Goal: Task Accomplishment & Management: Manage account settings

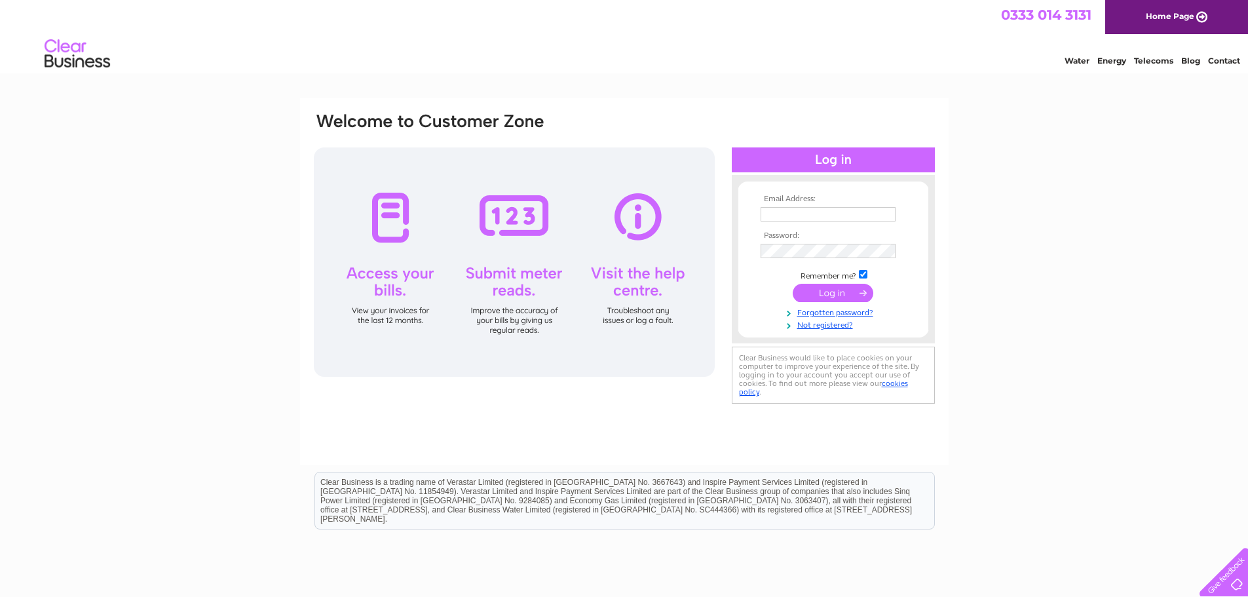
type input "treasurer@cunningsburghhall.com"
click at [828, 292] on input "submit" at bounding box center [833, 293] width 81 height 18
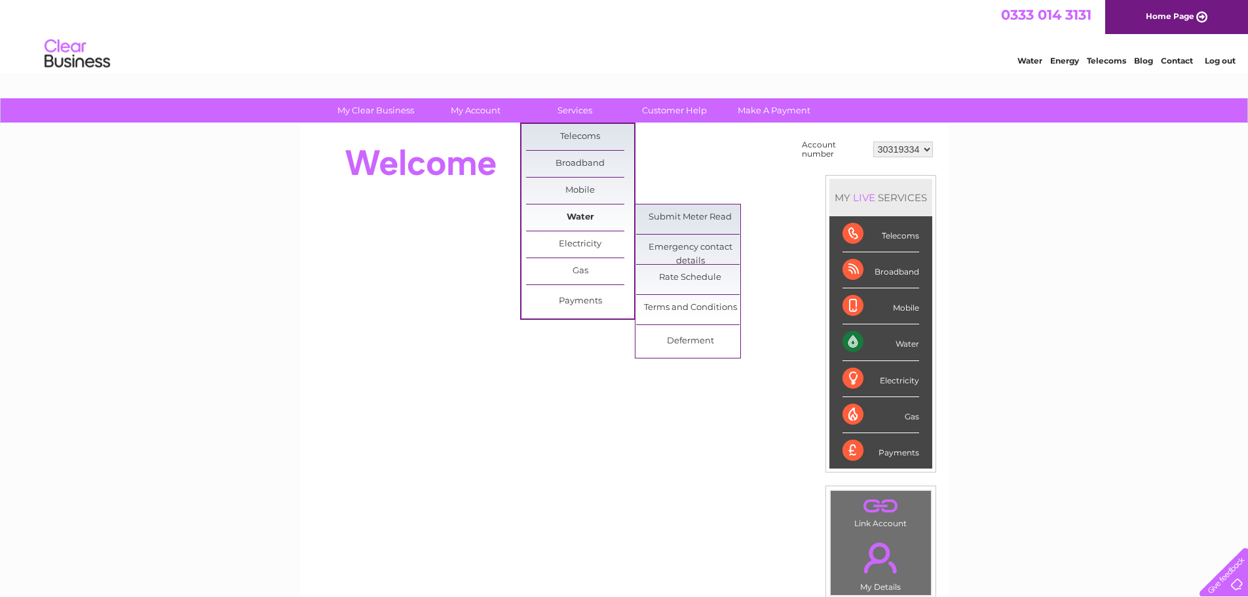
click at [572, 216] on link "Water" at bounding box center [580, 217] width 108 height 26
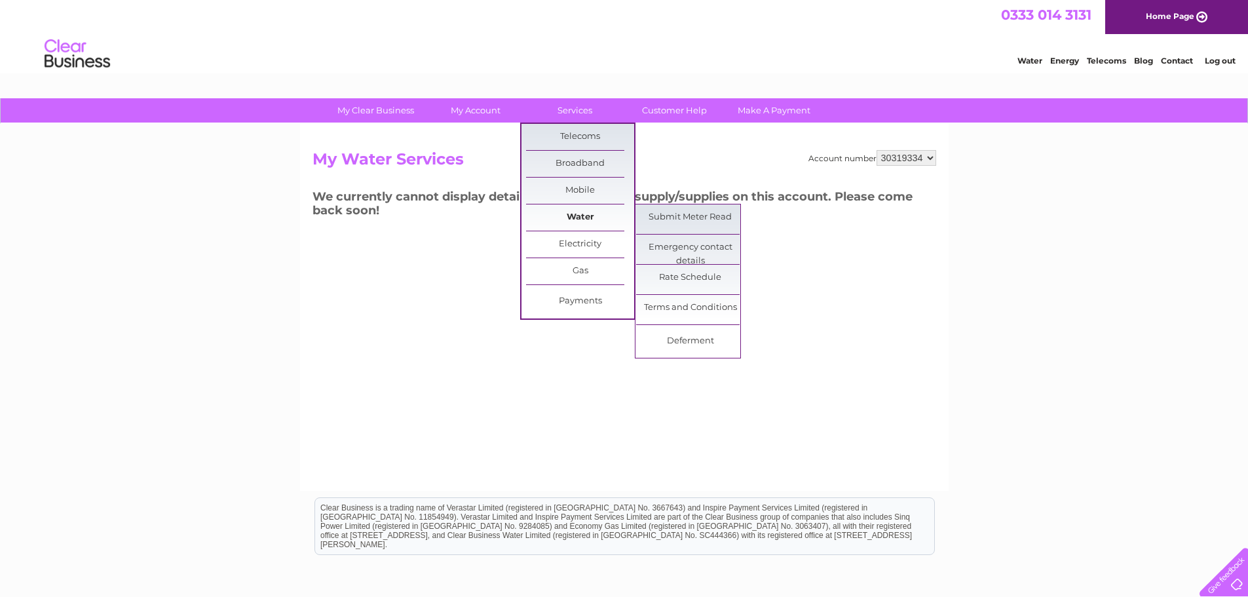
click at [582, 209] on link "Water" at bounding box center [580, 217] width 108 height 26
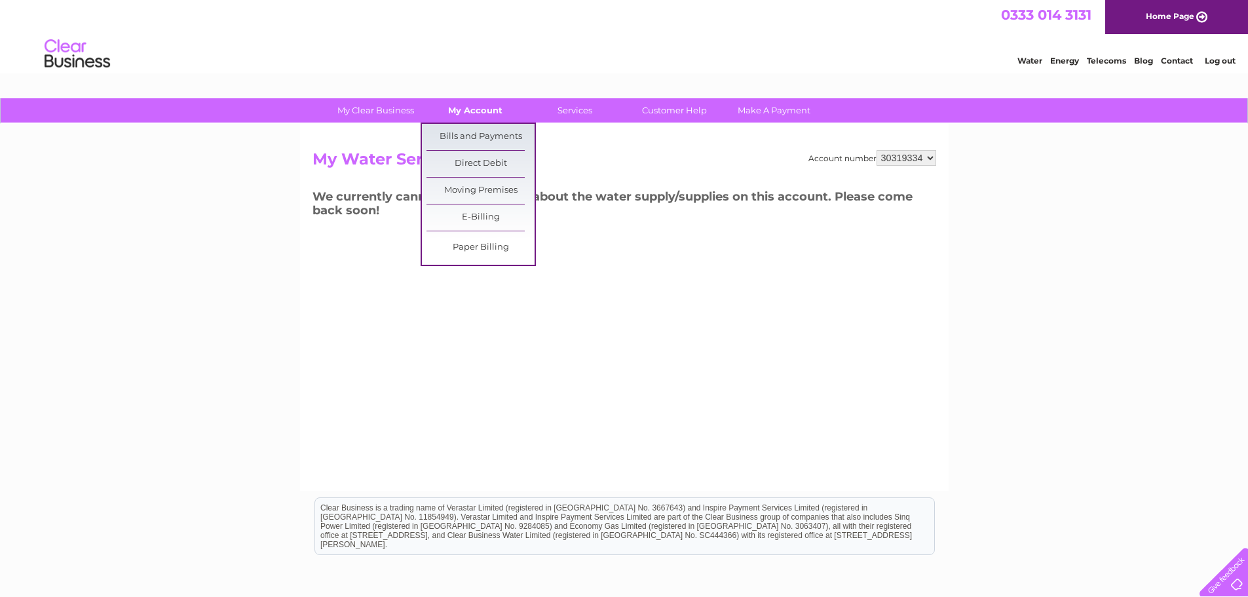
click at [486, 110] on link "My Account" at bounding box center [475, 110] width 108 height 24
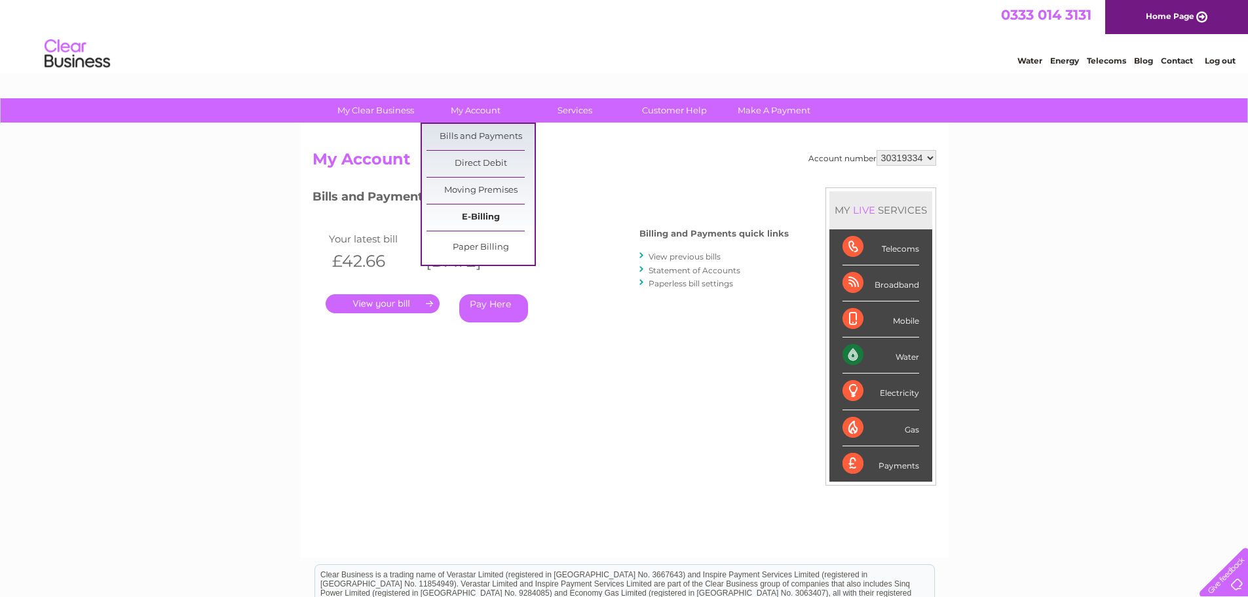
click at [475, 212] on link "E-Billing" at bounding box center [481, 217] width 108 height 26
